Goal: Task Accomplishment & Management: Manage account settings

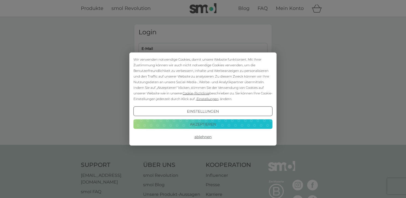
click at [182, 121] on button "Akzeptieren" at bounding box center [203, 124] width 139 height 10
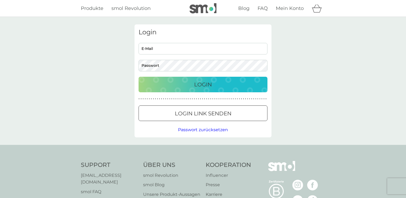
click at [186, 46] on input "E-Mail" at bounding box center [203, 49] width 129 height 12
type input "f.dummer@outlook.de"
click at [139, 77] on button "Login" at bounding box center [203, 85] width 129 height 16
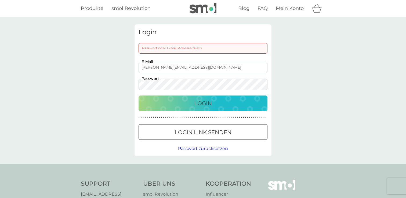
click at [139, 96] on button "Login" at bounding box center [203, 104] width 129 height 16
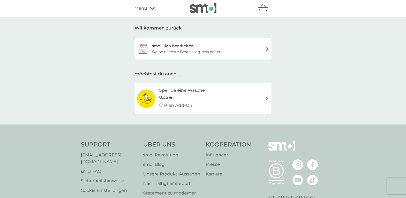
click at [195, 49] on div "Deine nächste Bestellung bearbeiten" at bounding box center [187, 52] width 70 height 6
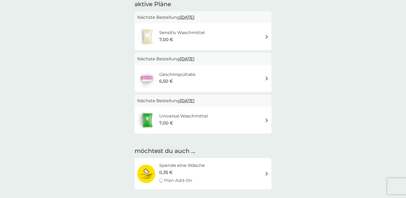
scroll to position [41, 0]
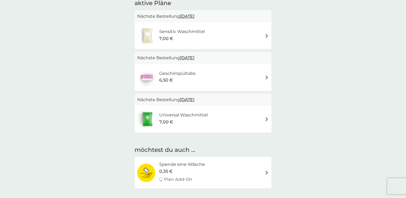
click at [182, 105] on span "[DATE]" at bounding box center [187, 100] width 15 height 10
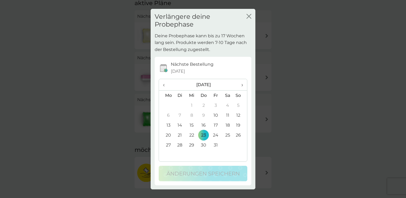
click at [252, 17] on div "Verlängere deine Probephase Schließen" at bounding box center [203, 21] width 105 height 24
click at [247, 16] on icon "Schließen" at bounding box center [249, 16] width 5 height 5
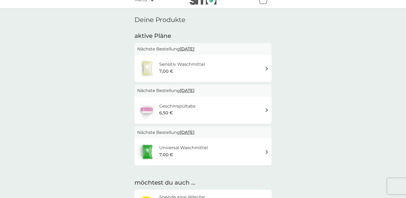
scroll to position [0, 0]
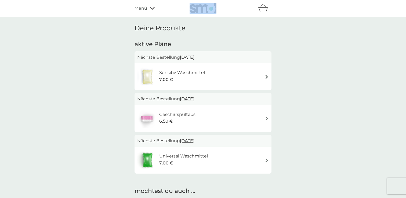
click at [153, 8] on icon at bounding box center [152, 8] width 5 height 3
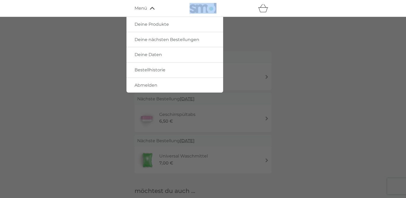
click at [161, 23] on span "Deine Produkte" at bounding box center [152, 24] width 34 height 5
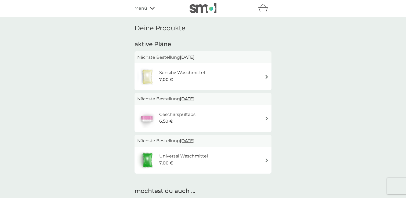
click at [155, 6] on div "Menü" at bounding box center [158, 8] width 46 height 7
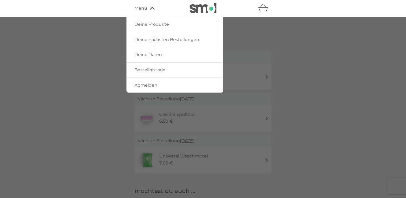
click at [150, 42] on link "Deine nächsten Bestellungen" at bounding box center [175, 39] width 97 height 15
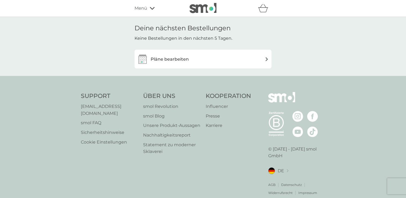
click at [172, 62] on h3 "Pläne bearbeiten" at bounding box center [170, 59] width 38 height 7
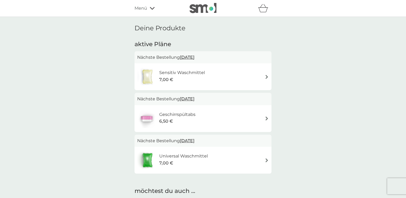
click at [203, 69] on div "Sensitiv Waschmittel 7,00 €" at bounding box center [173, 76] width 73 height 19
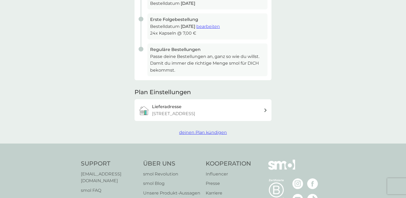
scroll to position [119, 0]
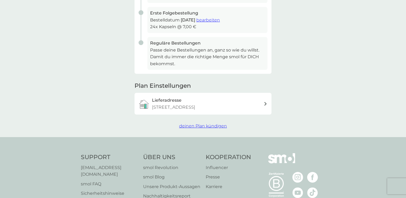
click at [221, 127] on span "deinen Plan kündigen" at bounding box center [203, 126] width 48 height 5
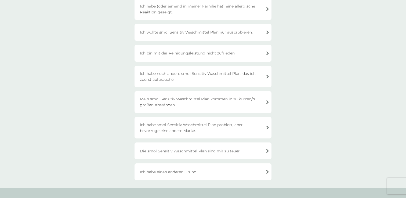
scroll to position [66, 0]
click at [204, 173] on div "Ich habe einen anderen Grund." at bounding box center [203, 171] width 137 height 17
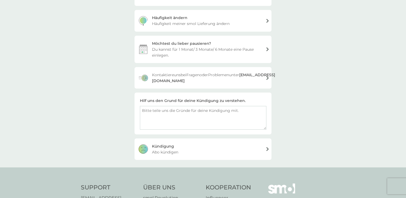
scroll to position [110, 0]
click at [205, 143] on div "Kündigung Abo kündigen" at bounding box center [203, 148] width 137 height 21
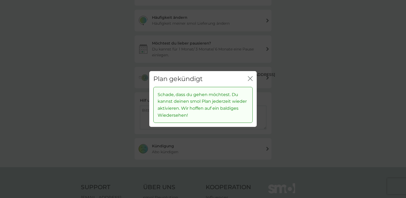
click at [249, 78] on icon "Schließen" at bounding box center [250, 78] width 5 height 5
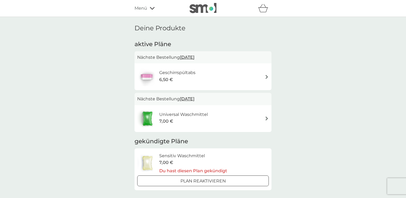
click at [231, 122] on div "Universal Waschmittel 7,00 €" at bounding box center [203, 118] width 132 height 19
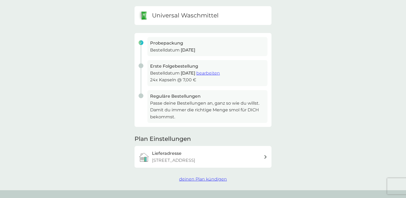
scroll to position [67, 0]
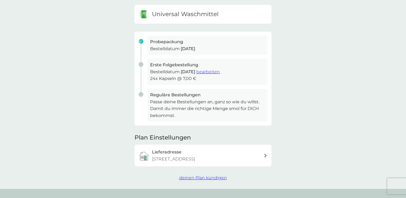
click at [209, 177] on span "deinen Plan kündigen" at bounding box center [203, 177] width 48 height 5
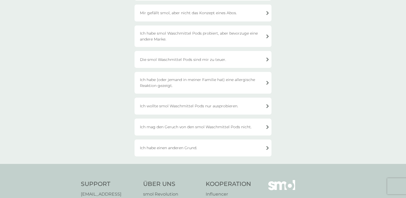
scroll to position [133, 0]
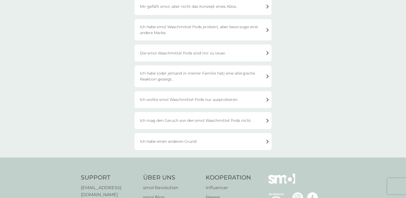
click at [203, 150] on div "Ich habe einen anderen Grund." at bounding box center [203, 141] width 137 height 17
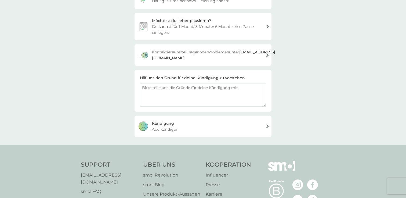
click at [210, 124] on div "Kündigung Abo kündigen" at bounding box center [203, 126] width 137 height 21
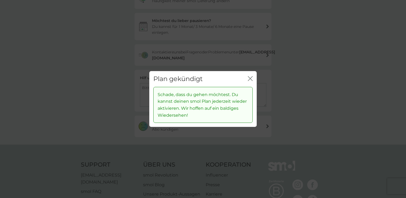
click at [252, 78] on icon "Schließen" at bounding box center [250, 78] width 5 height 5
